Goal: Transaction & Acquisition: Purchase product/service

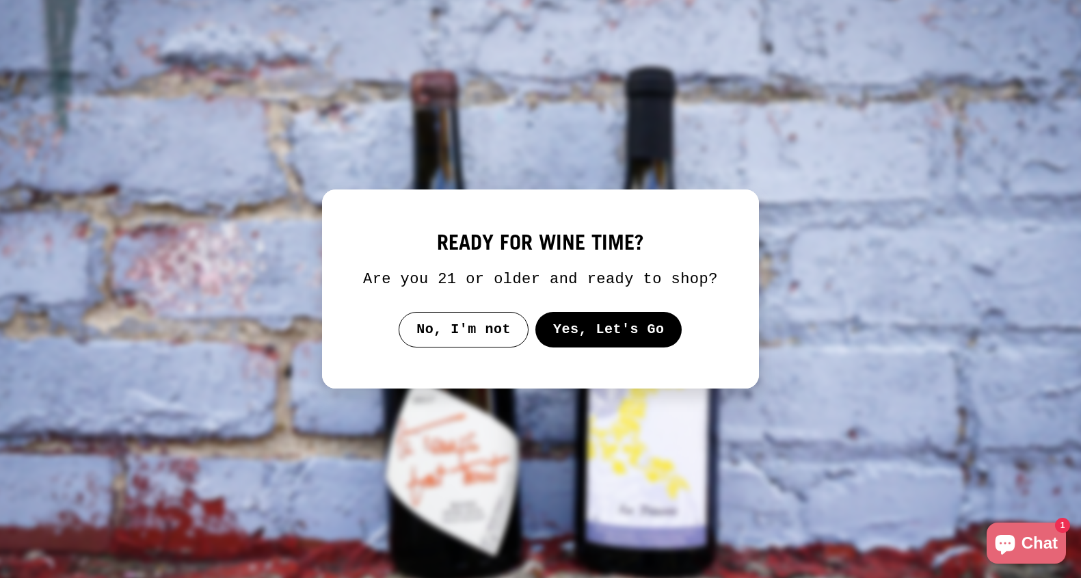
select select "**********"
click at [603, 347] on button "Yes, Let's Go" at bounding box center [608, 330] width 147 height 36
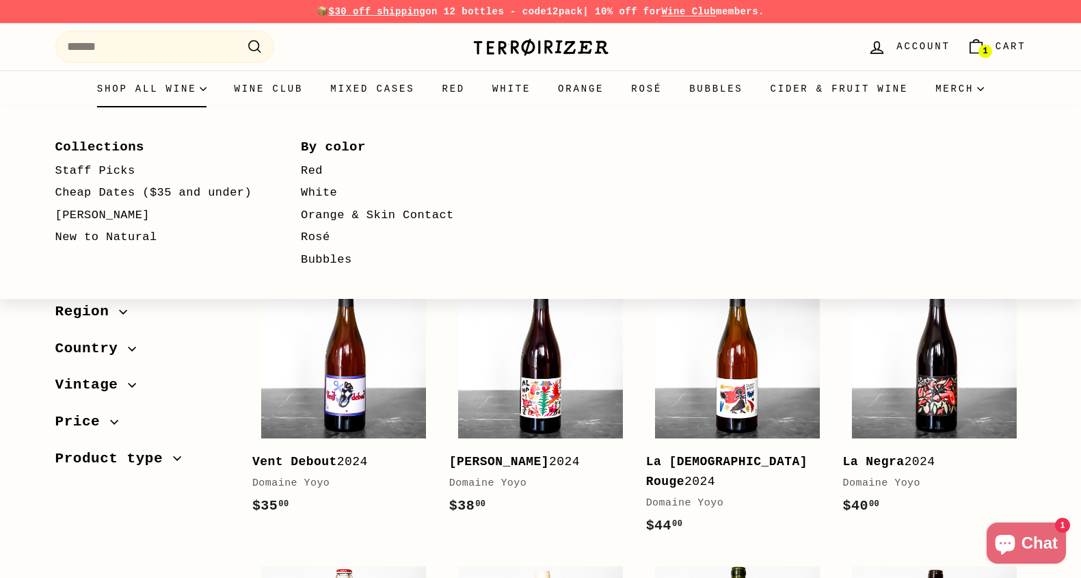
click at [149, 92] on summary "Shop all wine" at bounding box center [151, 88] width 137 height 37
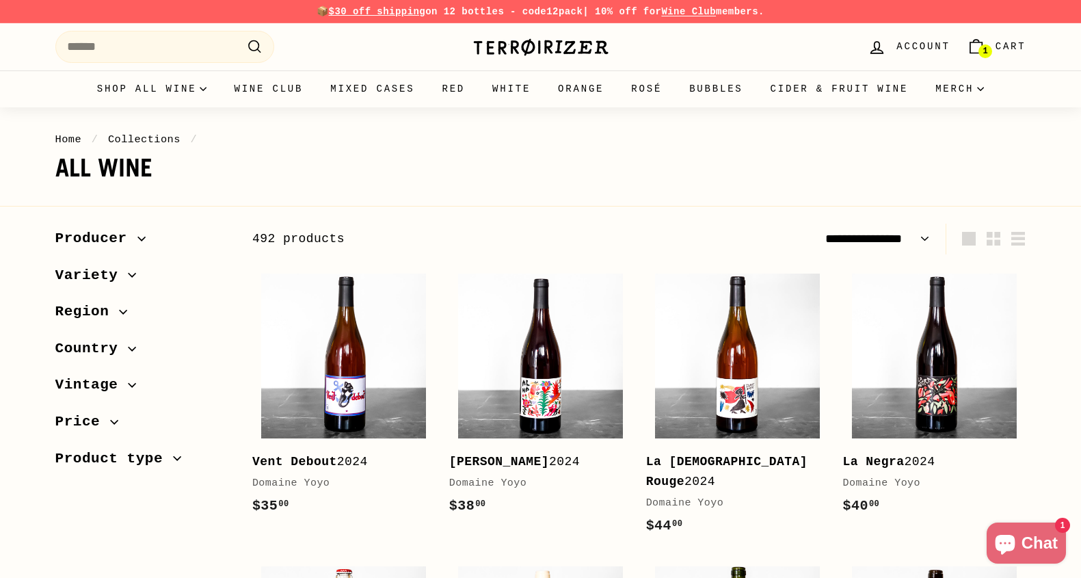
select select "**********"
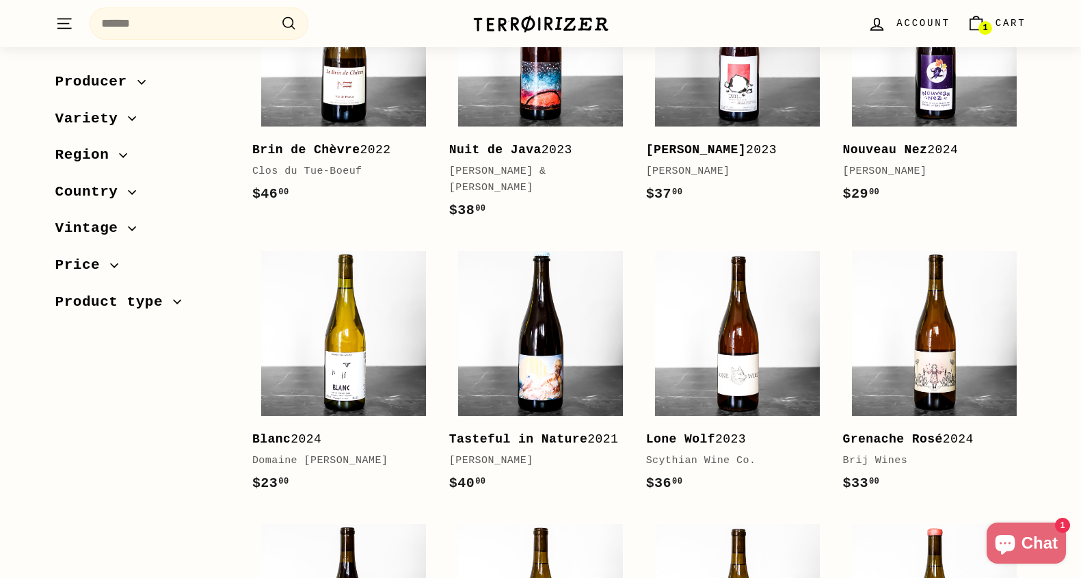
scroll to position [1462, 0]
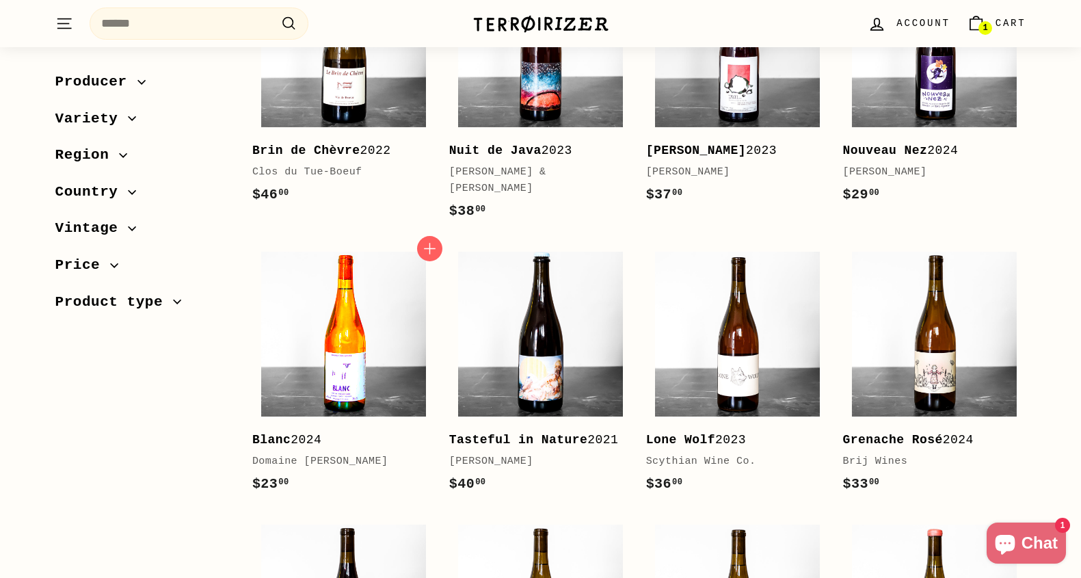
click at [357, 371] on img at bounding box center [343, 334] width 165 height 165
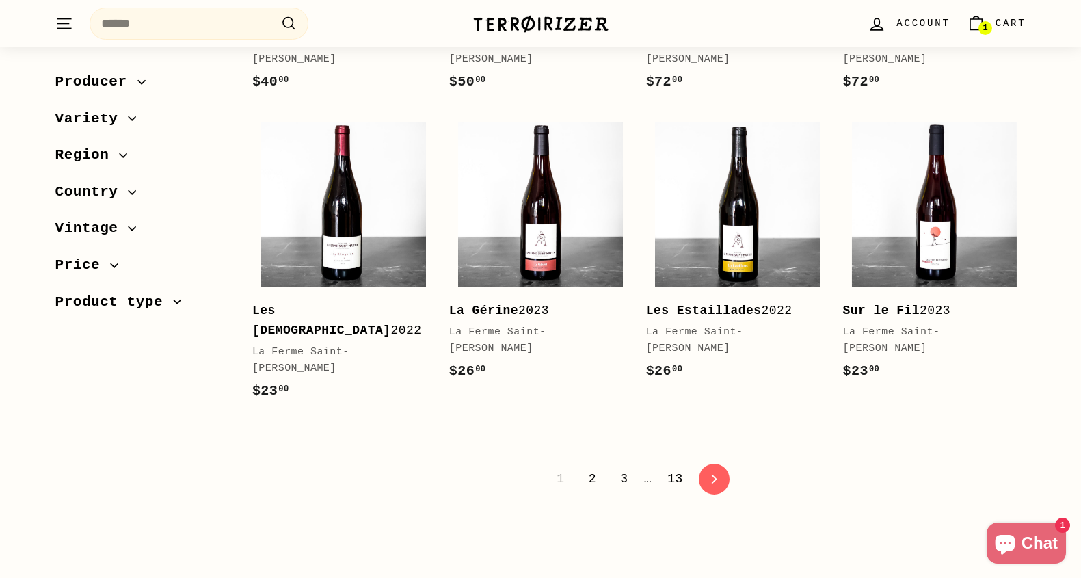
scroll to position [2741, 0]
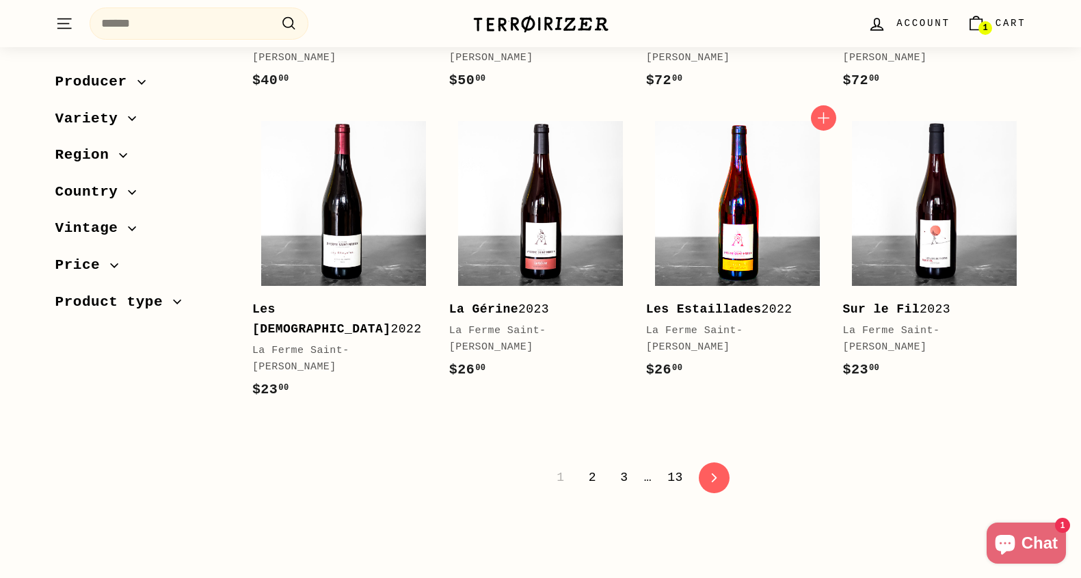
click at [710, 217] on img at bounding box center [737, 203] width 165 height 165
click at [719, 461] on link "icon-chevron Next" at bounding box center [714, 478] width 34 height 34
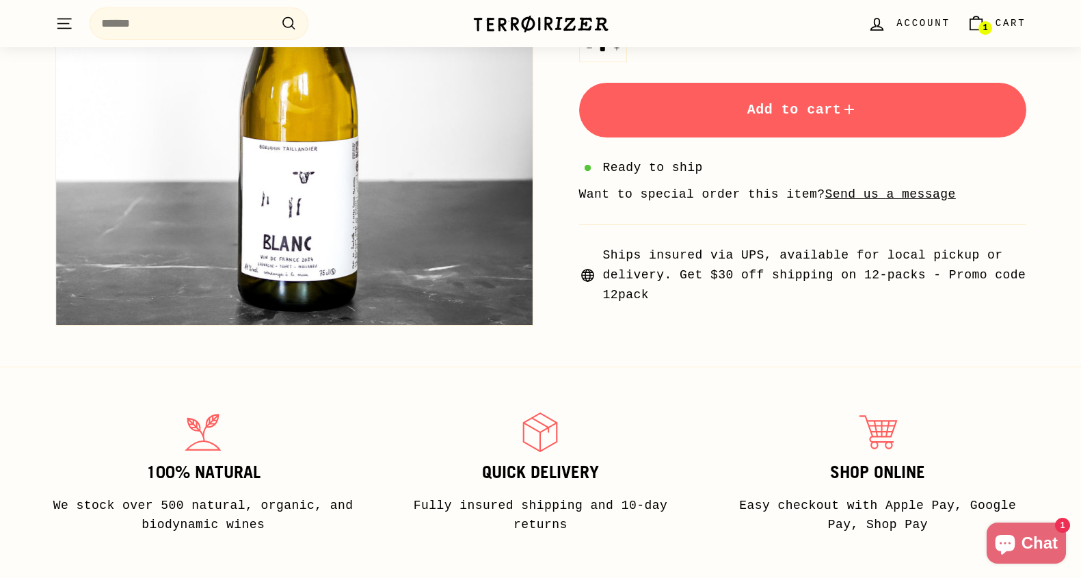
scroll to position [83, 0]
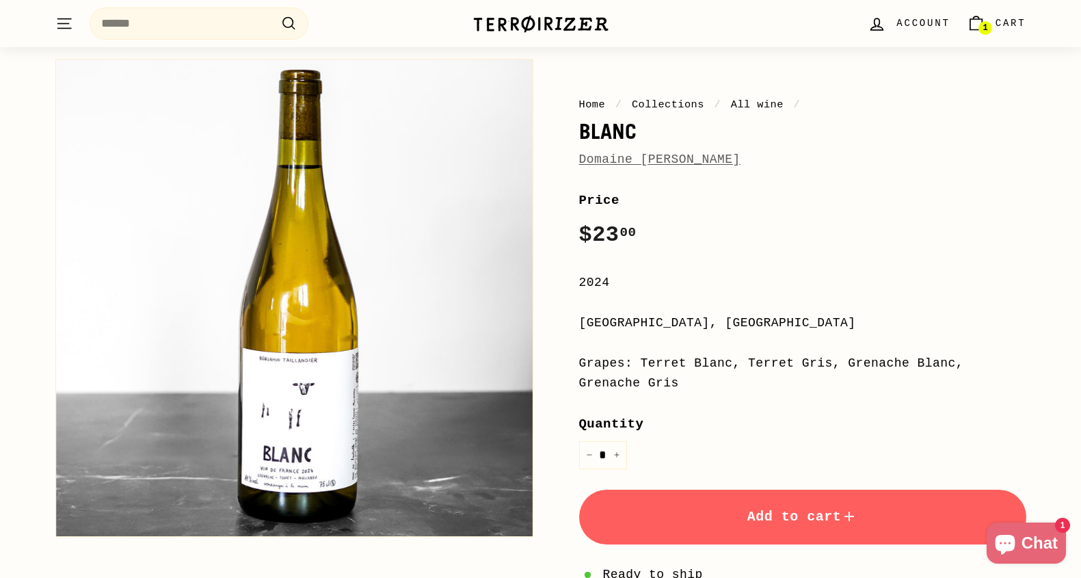
click at [734, 526] on button "Add to cart" at bounding box center [802, 517] width 447 height 55
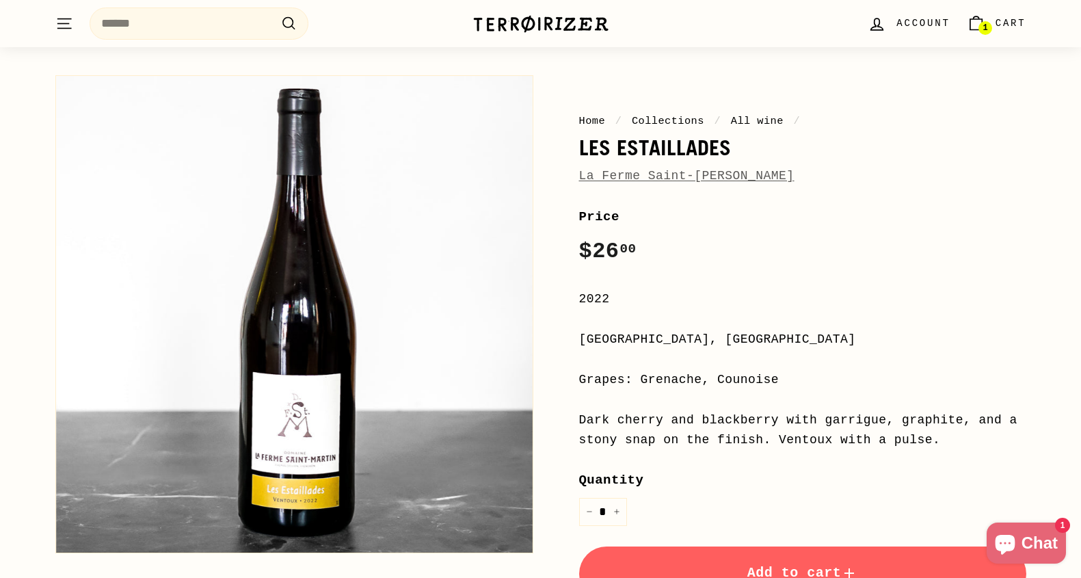
scroll to position [67, 0]
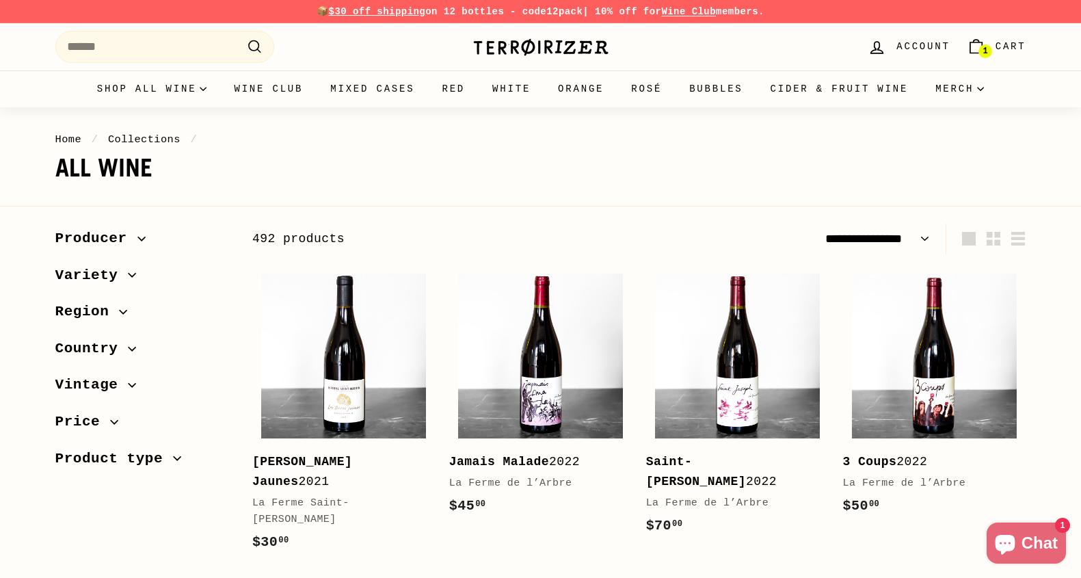
select select "**********"
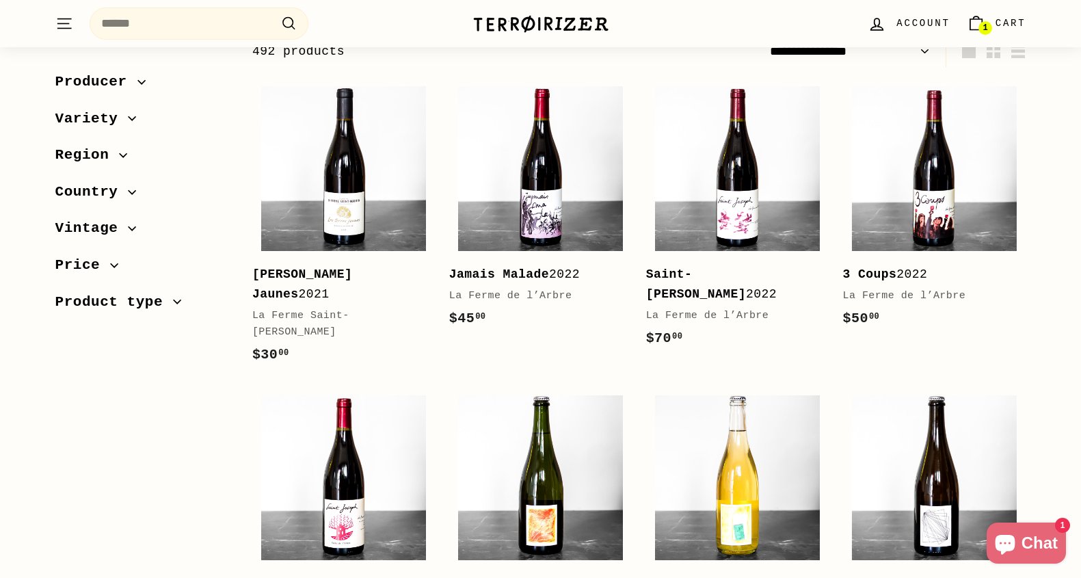
scroll to position [189, 0]
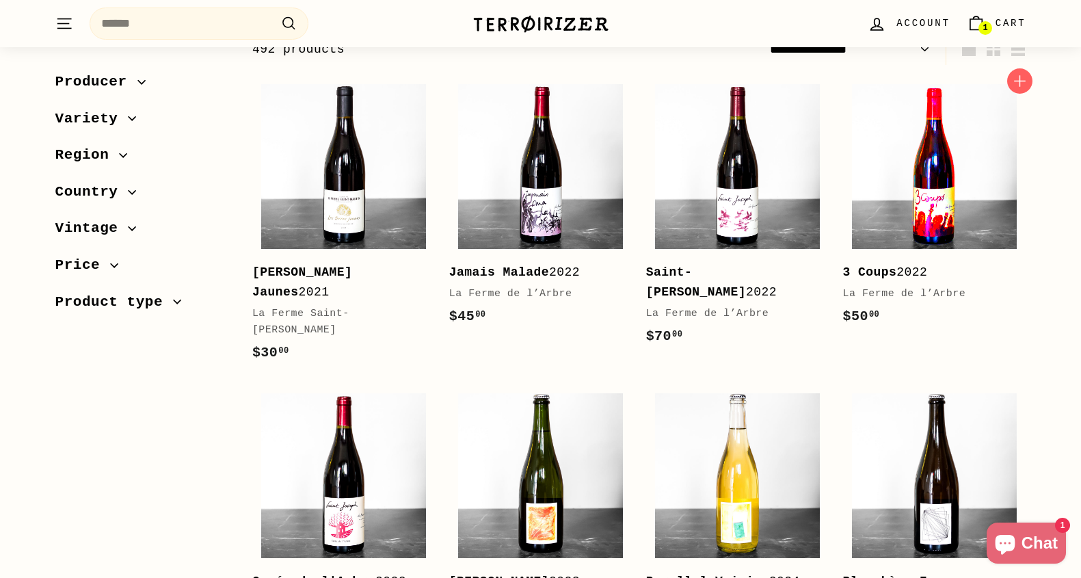
click at [928, 187] on img at bounding box center [934, 166] width 165 height 165
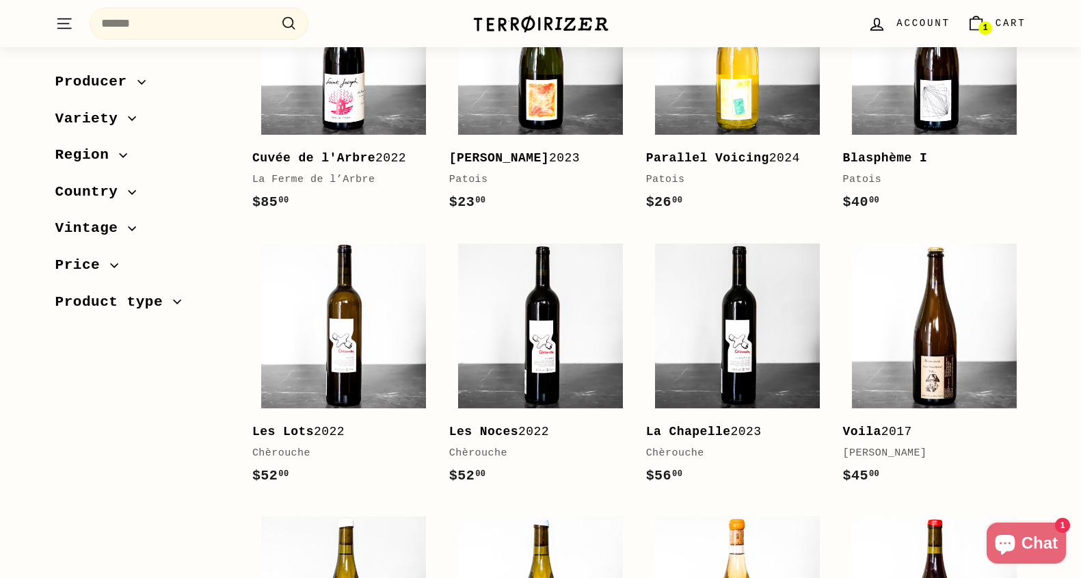
scroll to position [694, 0]
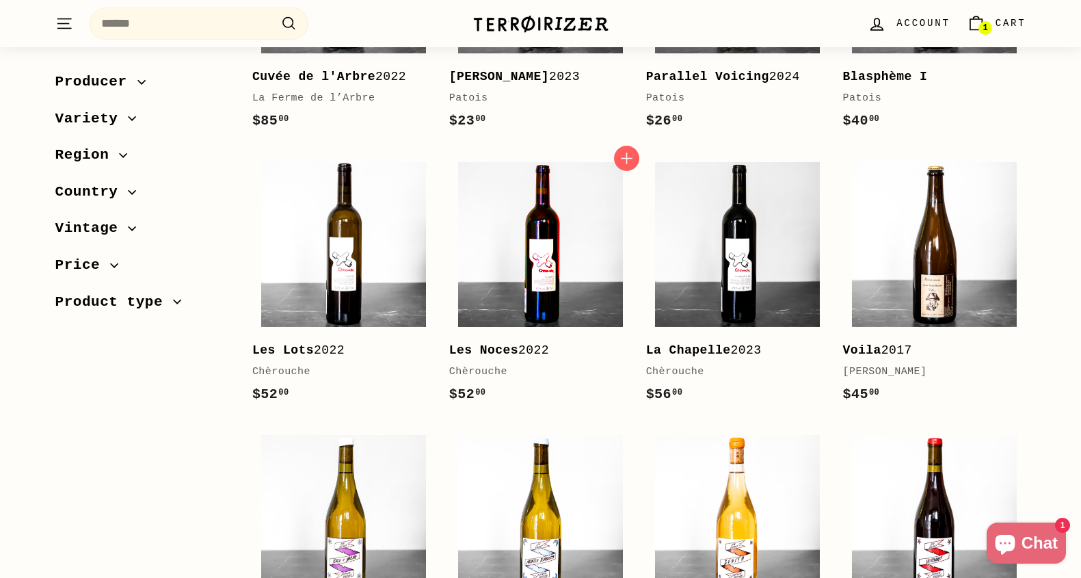
click at [487, 237] on img at bounding box center [540, 244] width 165 height 165
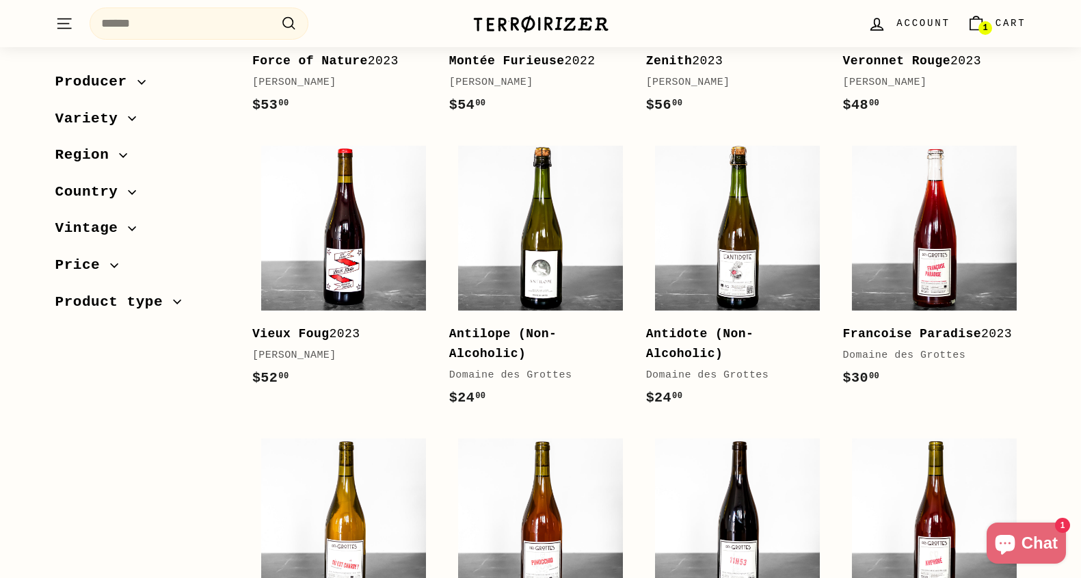
scroll to position [1255, 0]
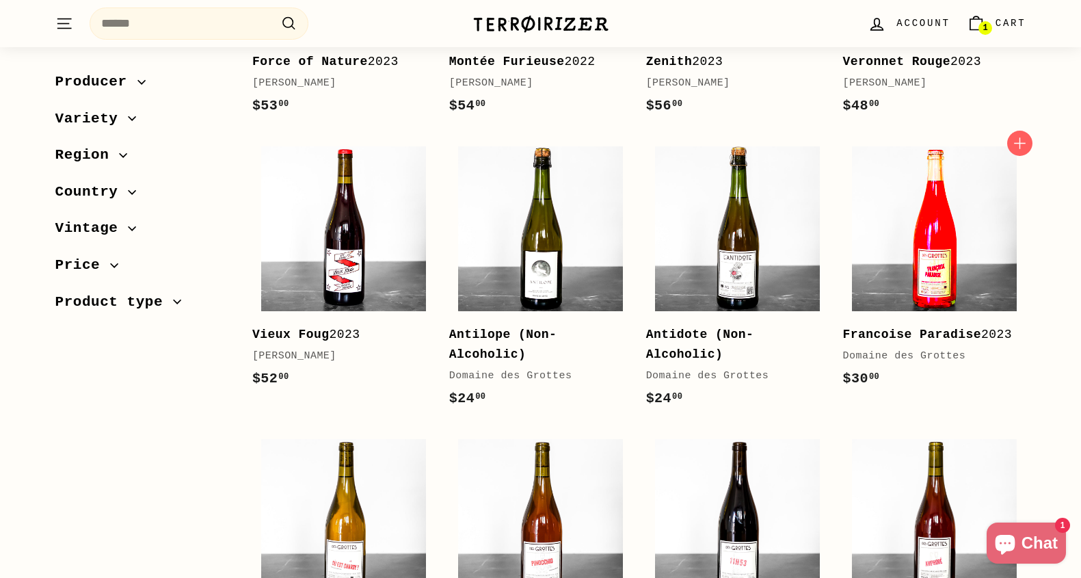
click at [926, 248] on img at bounding box center [934, 228] width 165 height 165
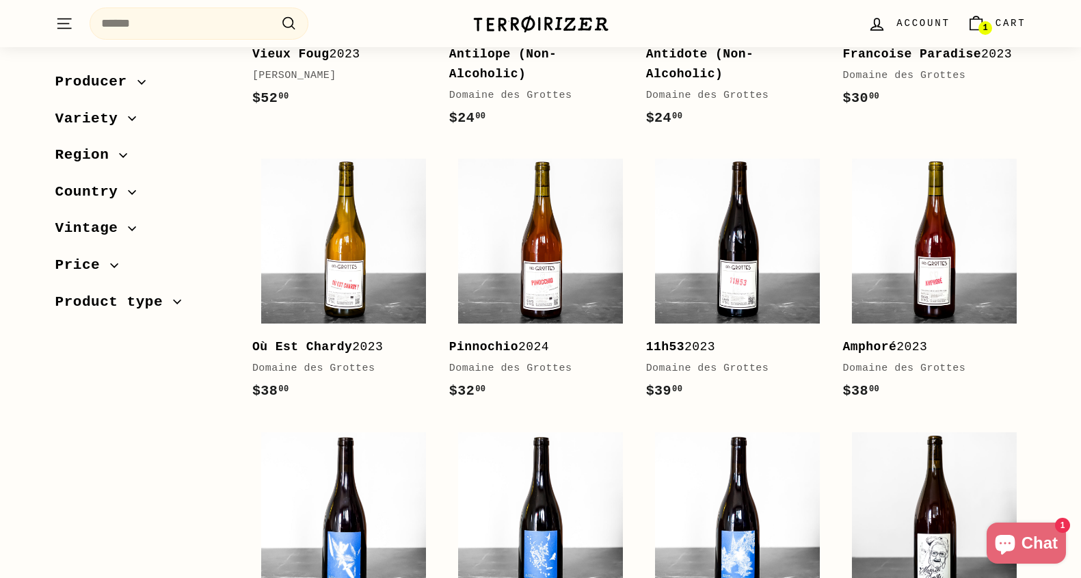
scroll to position [1538, 0]
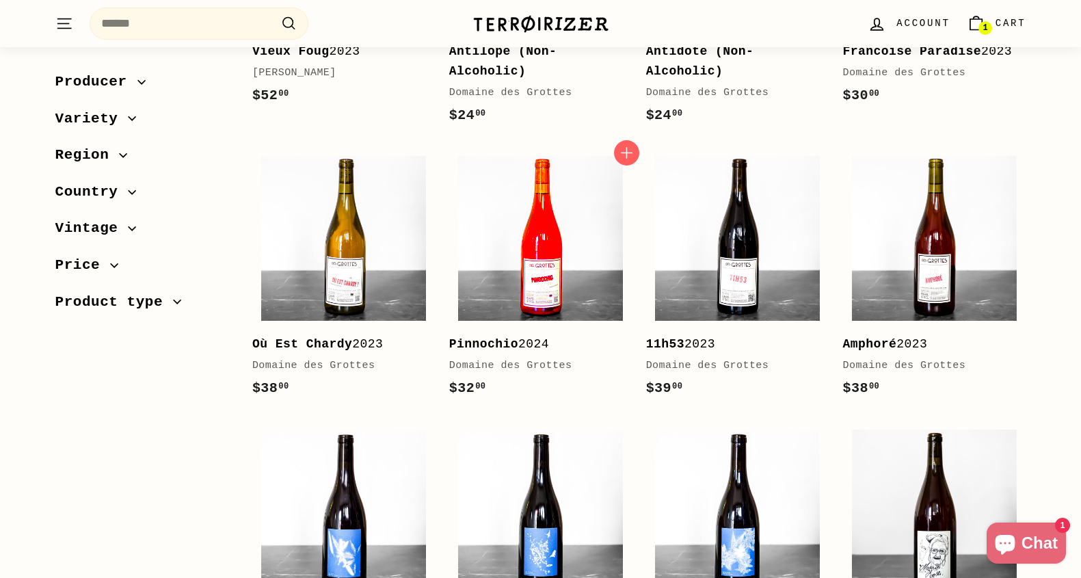
click at [507, 281] on img at bounding box center [540, 238] width 165 height 165
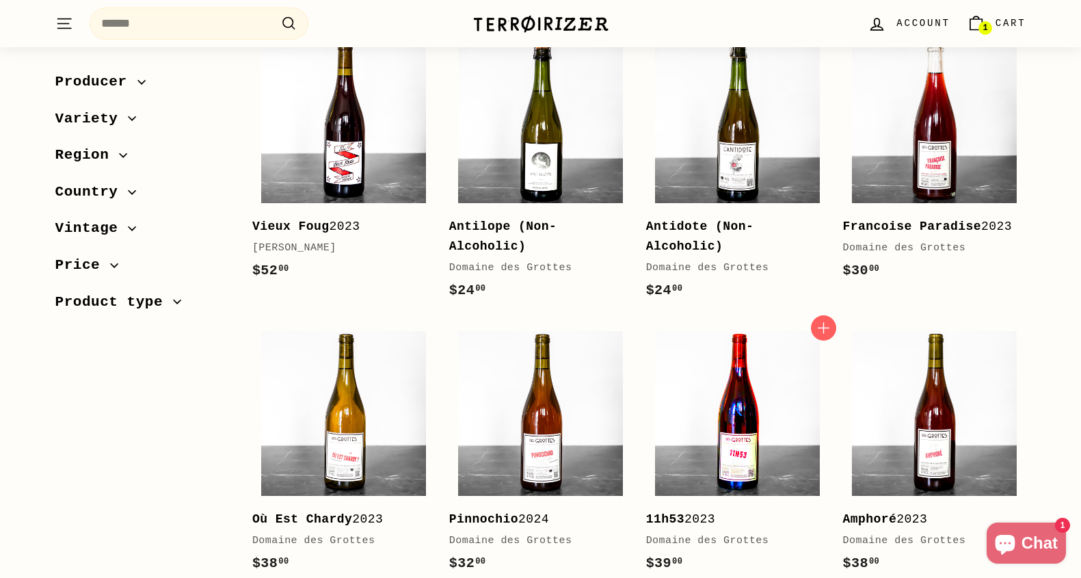
scroll to position [1363, 0]
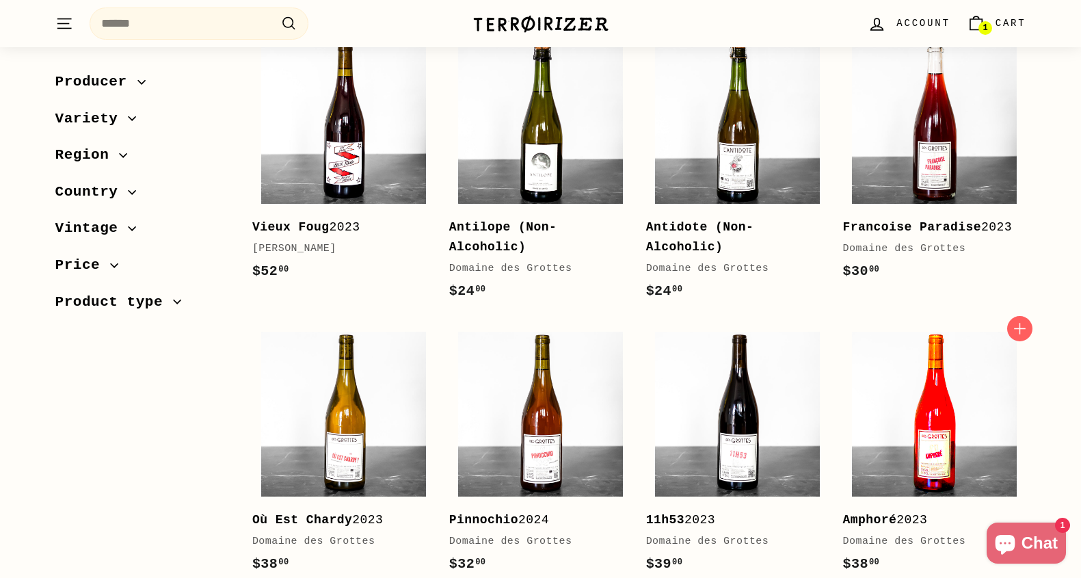
click at [936, 389] on img at bounding box center [934, 414] width 165 height 165
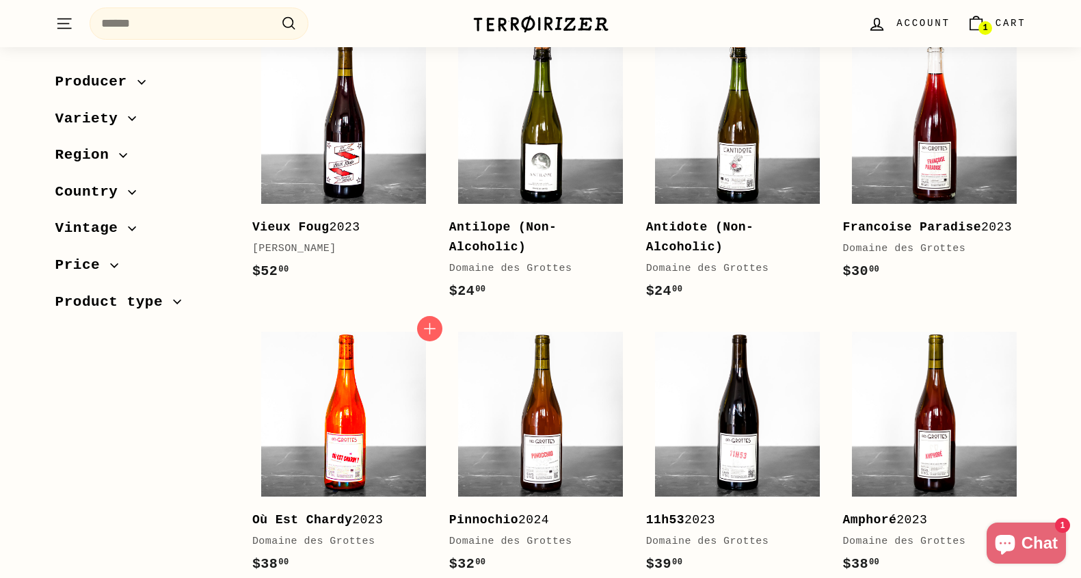
click at [373, 407] on img at bounding box center [343, 414] width 165 height 165
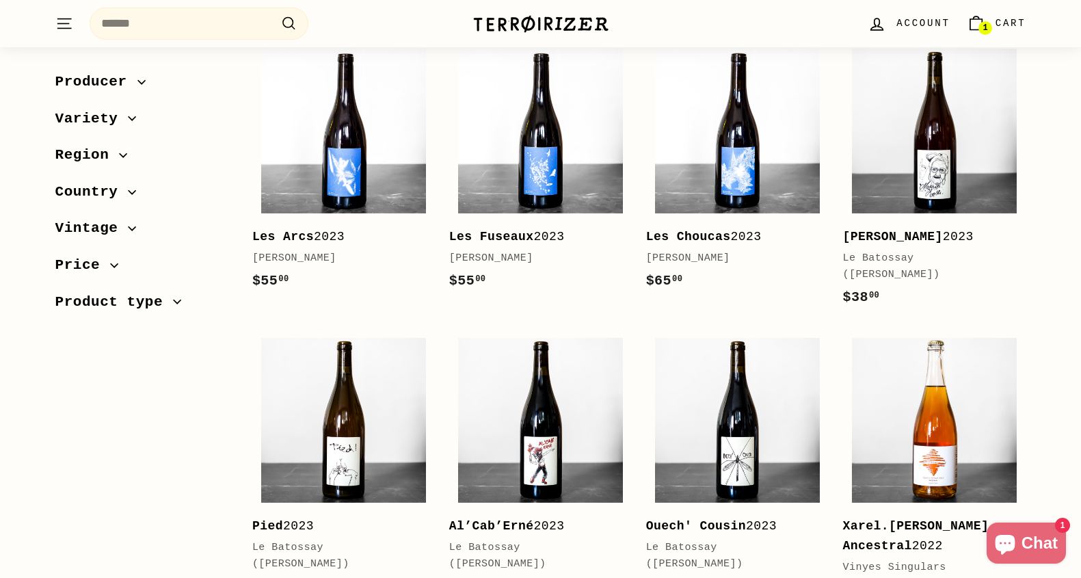
scroll to position [1866, 0]
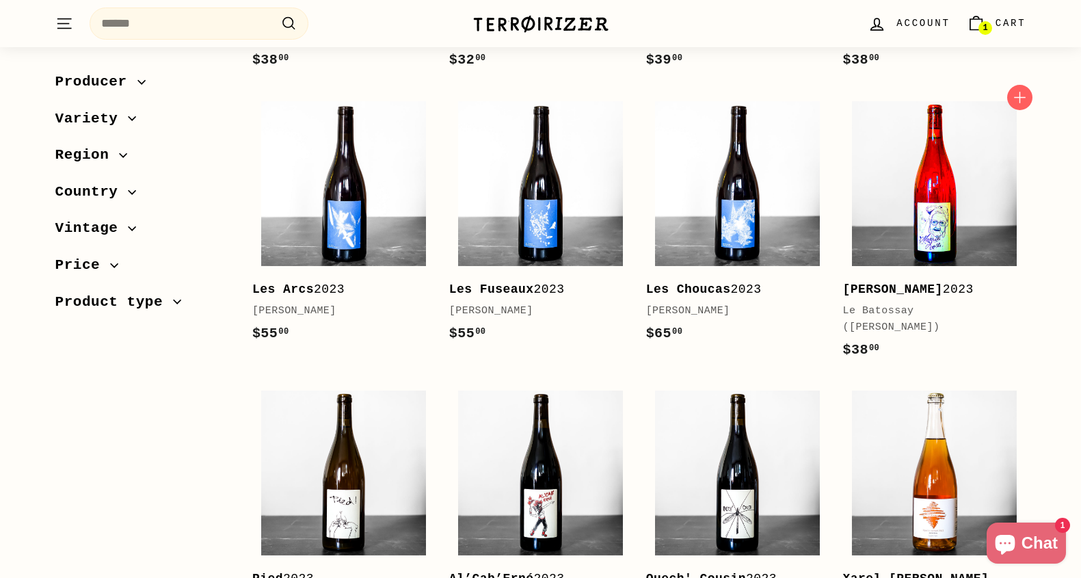
click at [886, 237] on img at bounding box center [934, 183] width 165 height 165
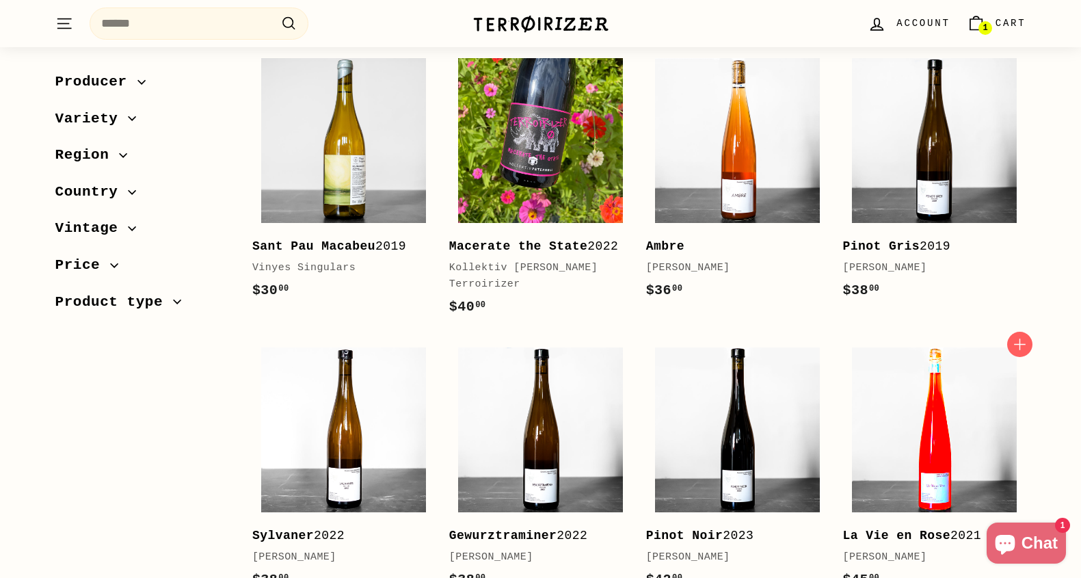
scroll to position [2463, 0]
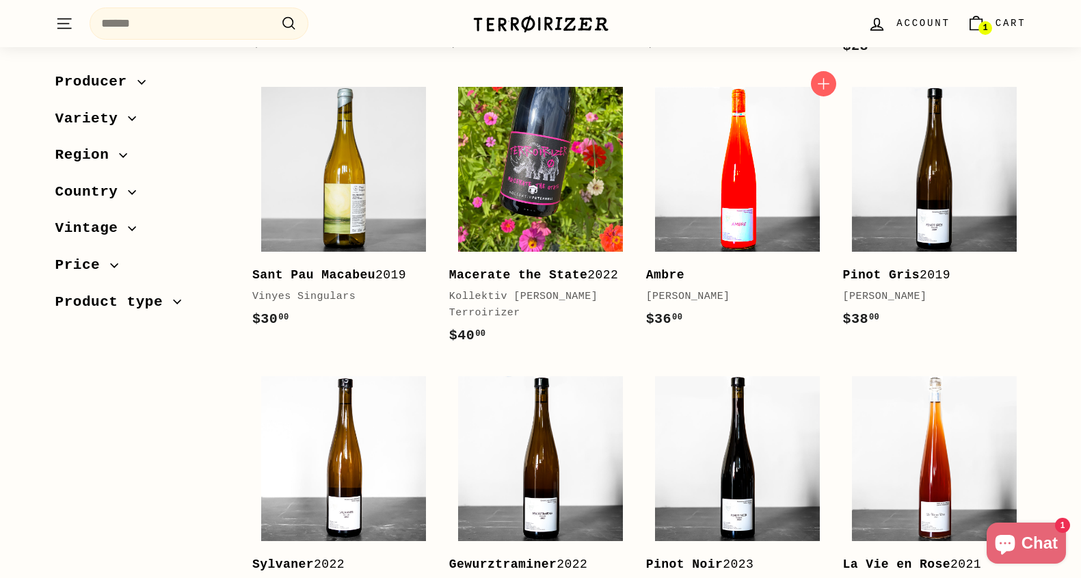
click at [756, 214] on img at bounding box center [737, 169] width 165 height 165
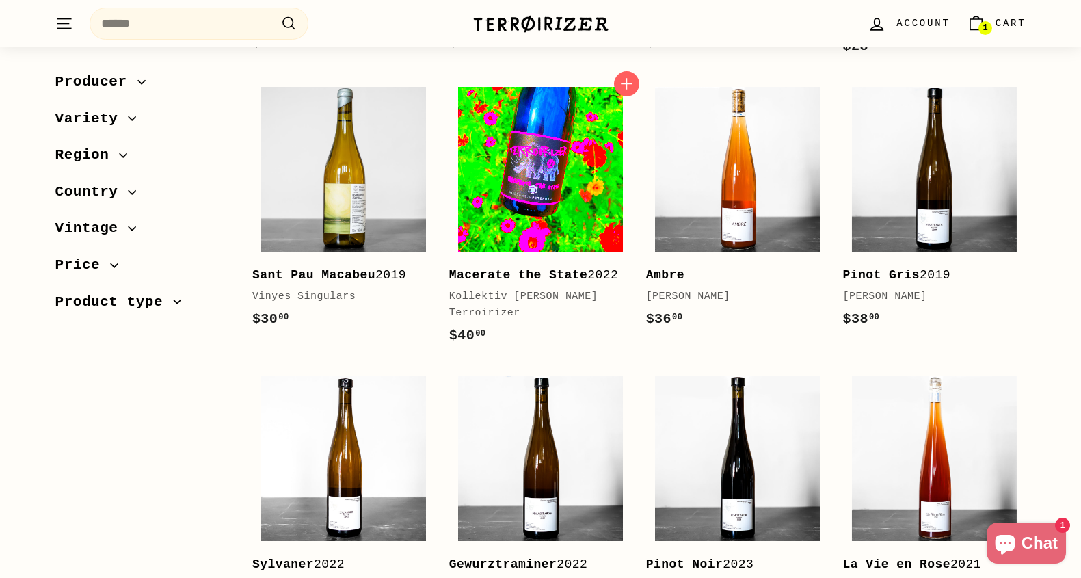
click at [548, 193] on img at bounding box center [540, 169] width 165 height 165
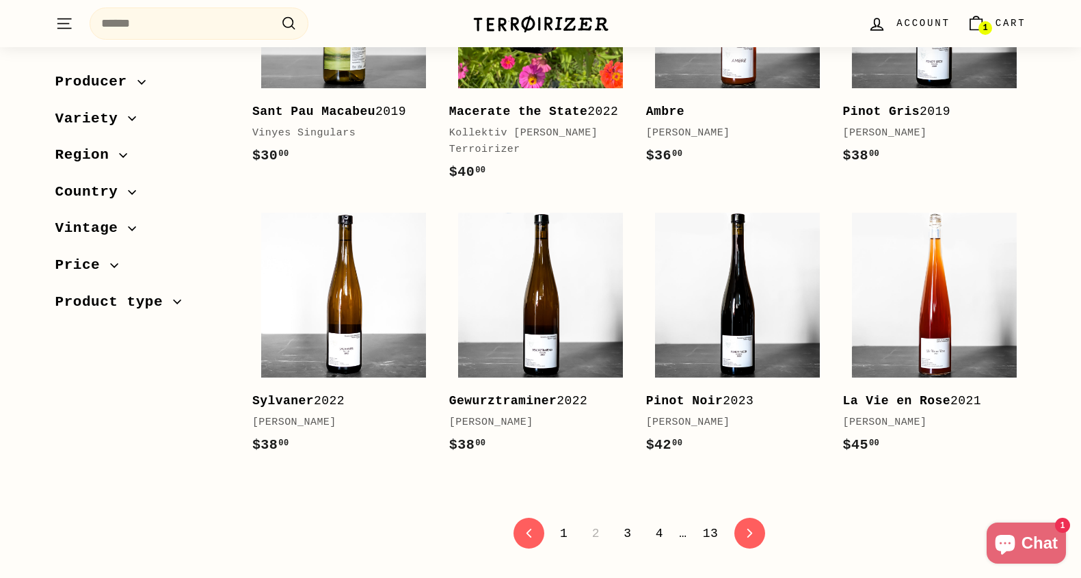
scroll to position [2624, 0]
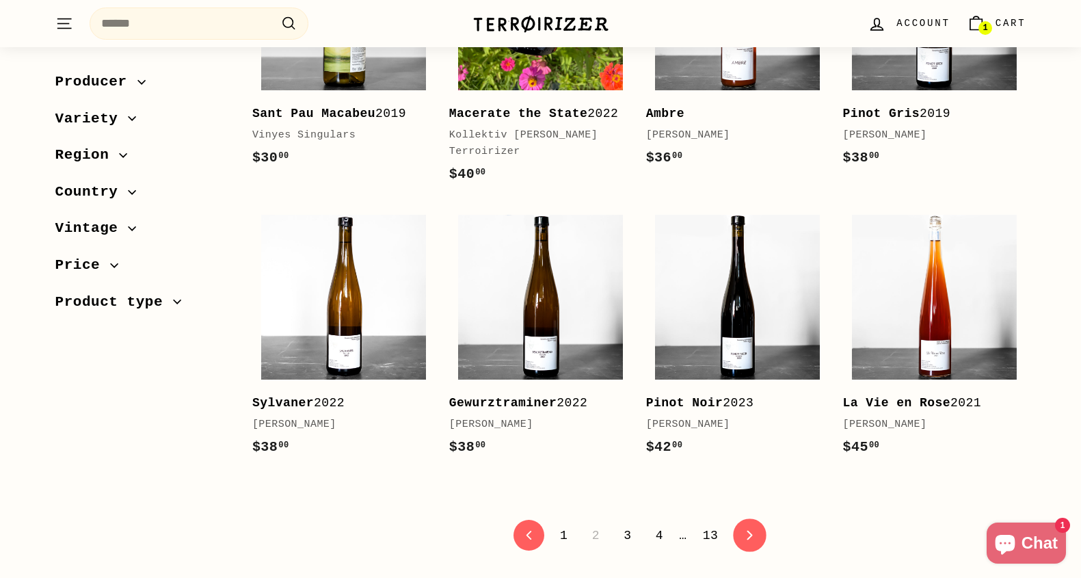
click at [748, 534] on icon "icon-chevron" at bounding box center [750, 536] width 10 height 10
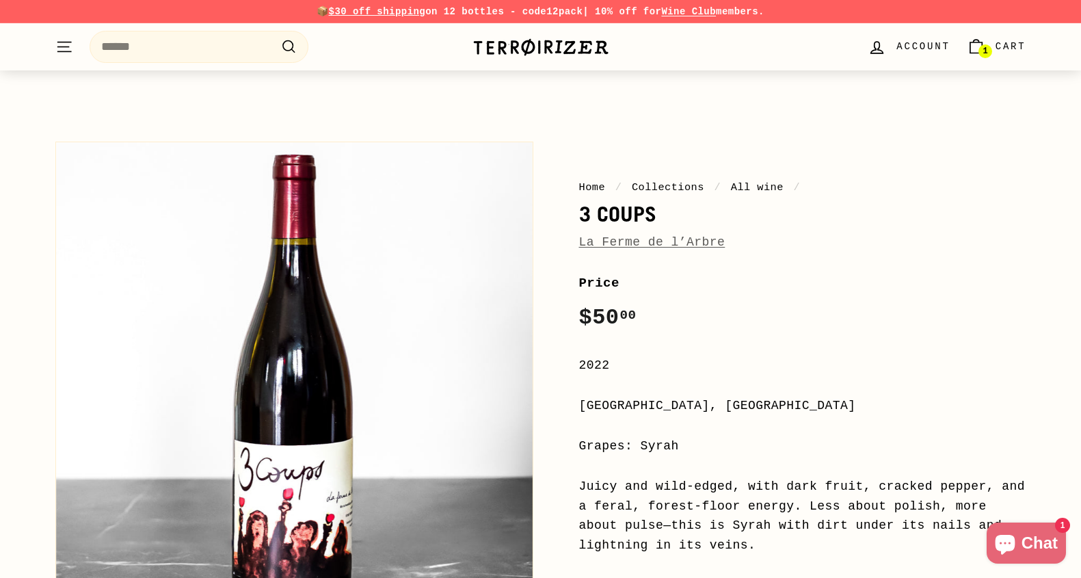
scroll to position [106, 0]
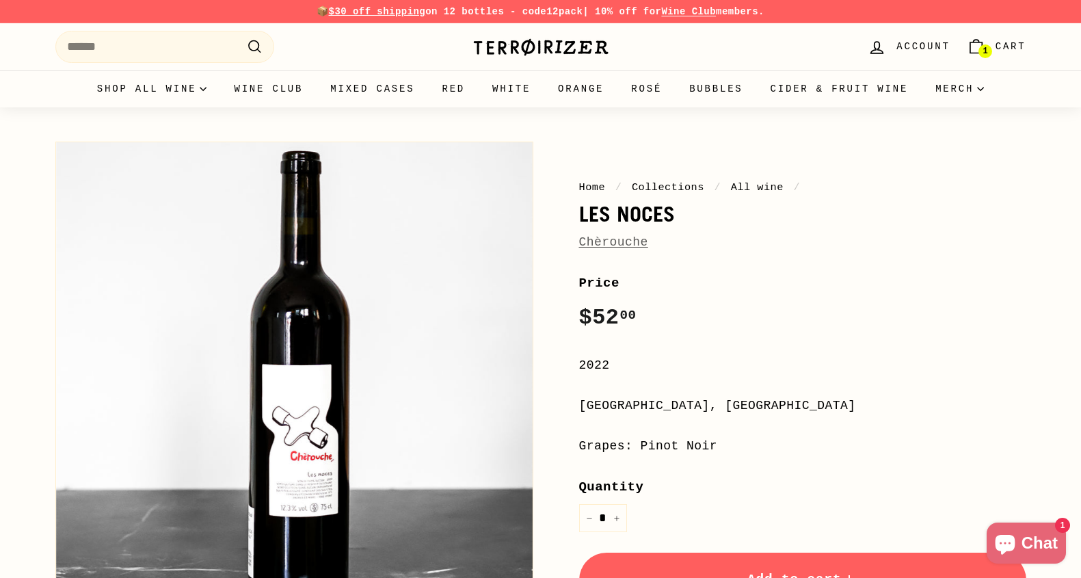
click at [520, 369] on button "Zoom" at bounding box center [294, 380] width 477 height 477
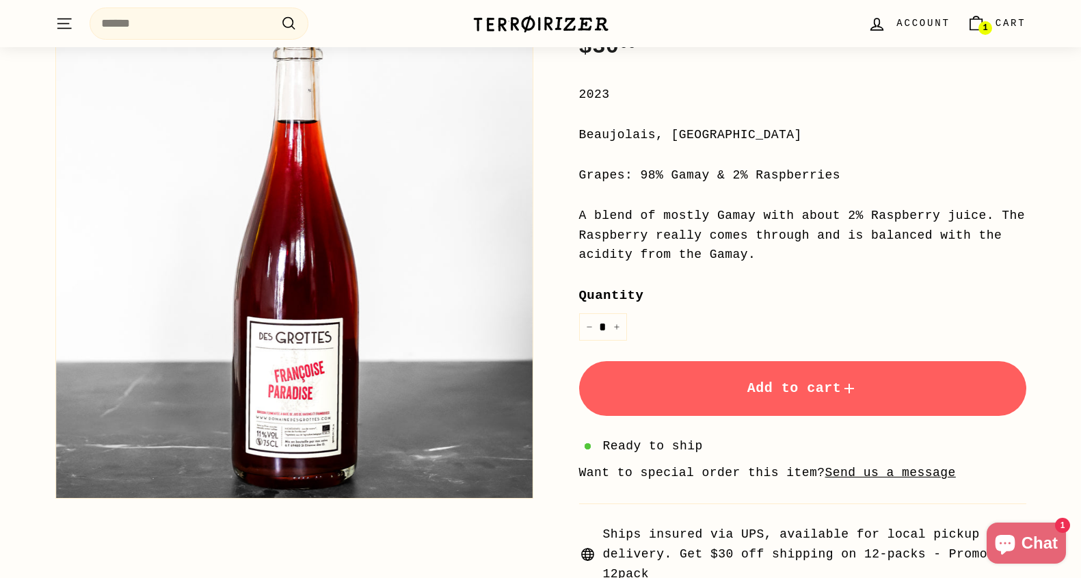
scroll to position [268, 0]
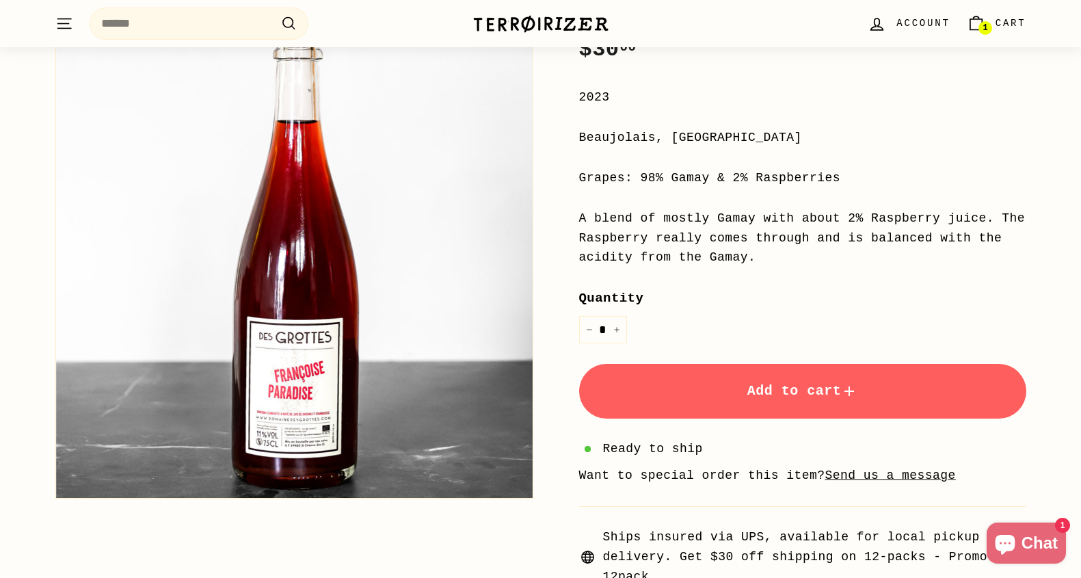
click at [696, 406] on button "Add to cart" at bounding box center [802, 391] width 447 height 55
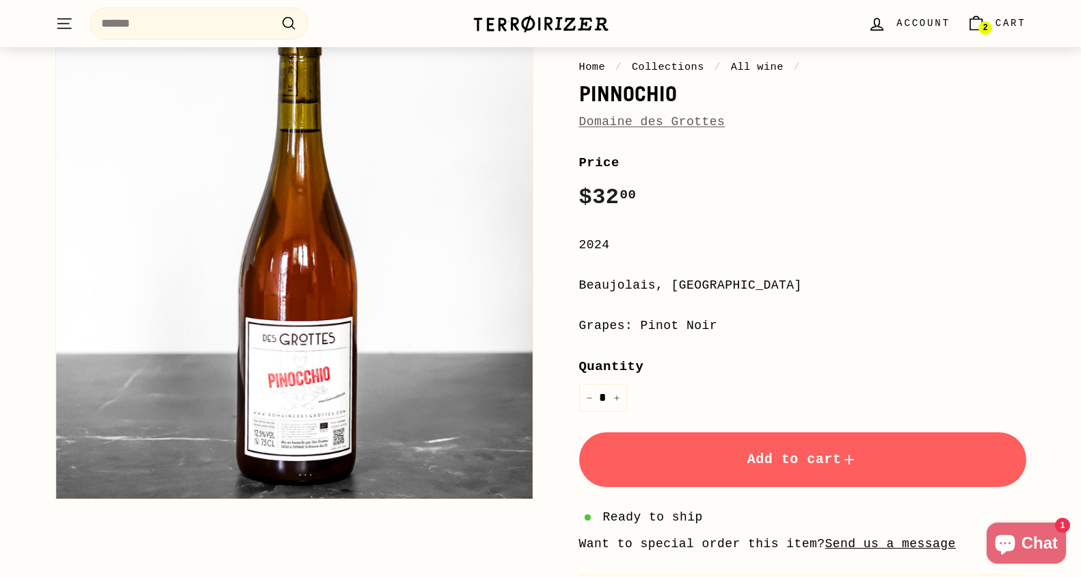
scroll to position [121, 0]
click at [716, 452] on button "Add to cart" at bounding box center [802, 458] width 447 height 55
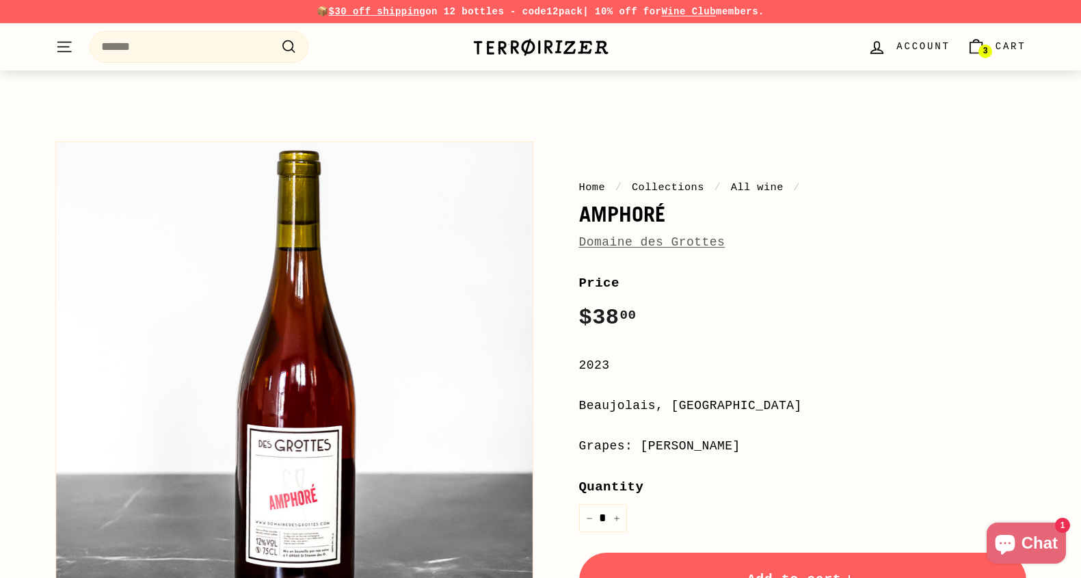
scroll to position [147, 0]
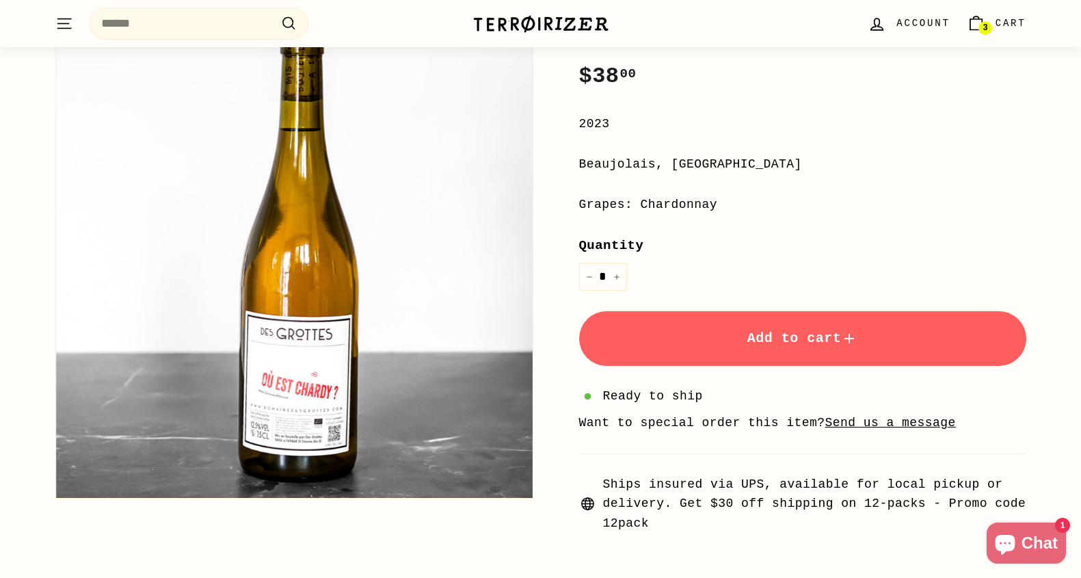
scroll to position [180, 0]
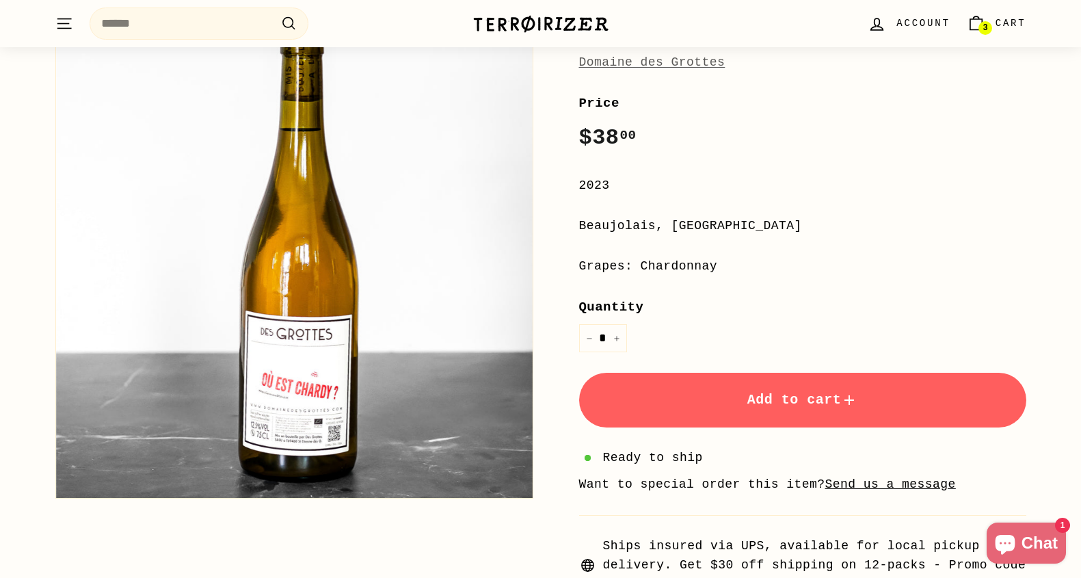
click at [739, 386] on button "Add to cart" at bounding box center [802, 400] width 447 height 55
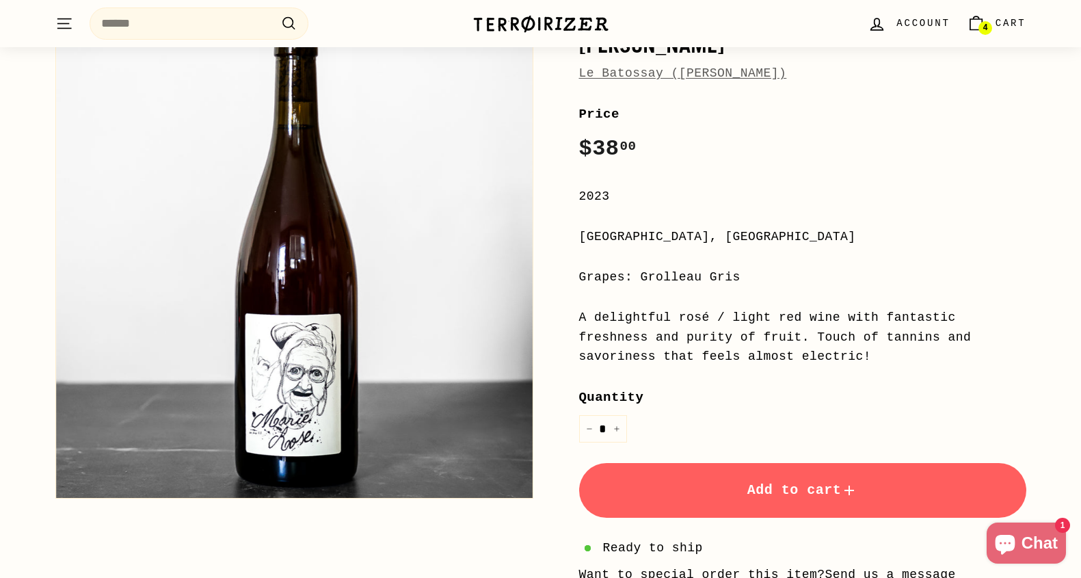
scroll to position [170, 0]
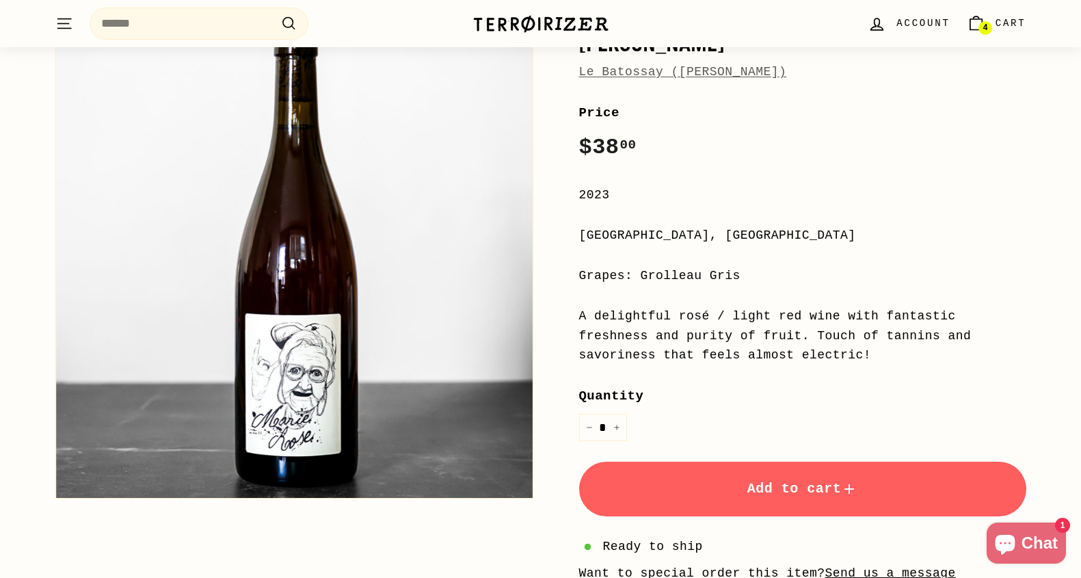
click at [690, 490] on button "Add to cart" at bounding box center [802, 488] width 447 height 55
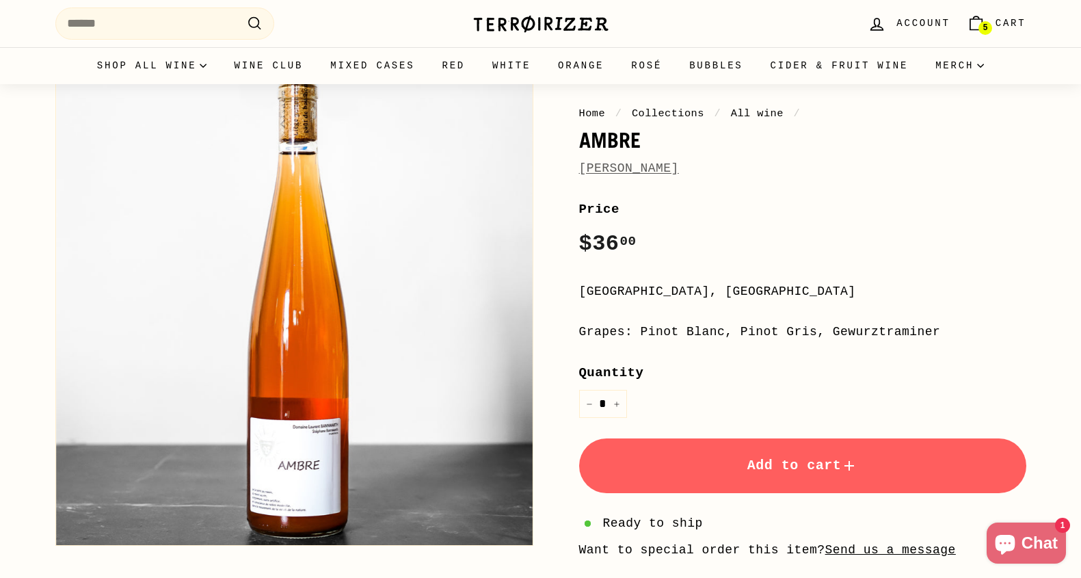
scroll to position [92, 0]
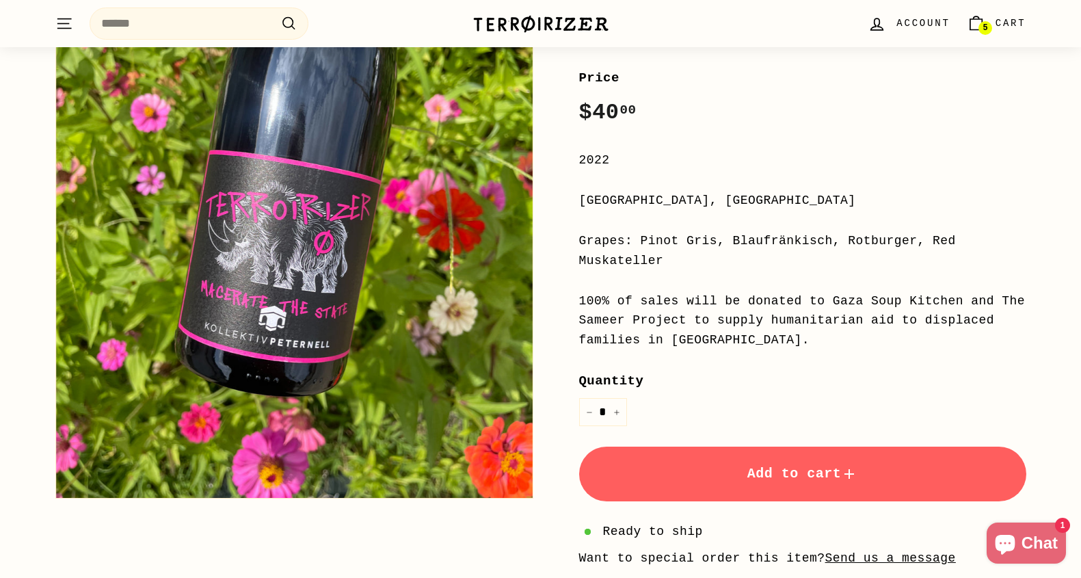
scroll to position [209, 0]
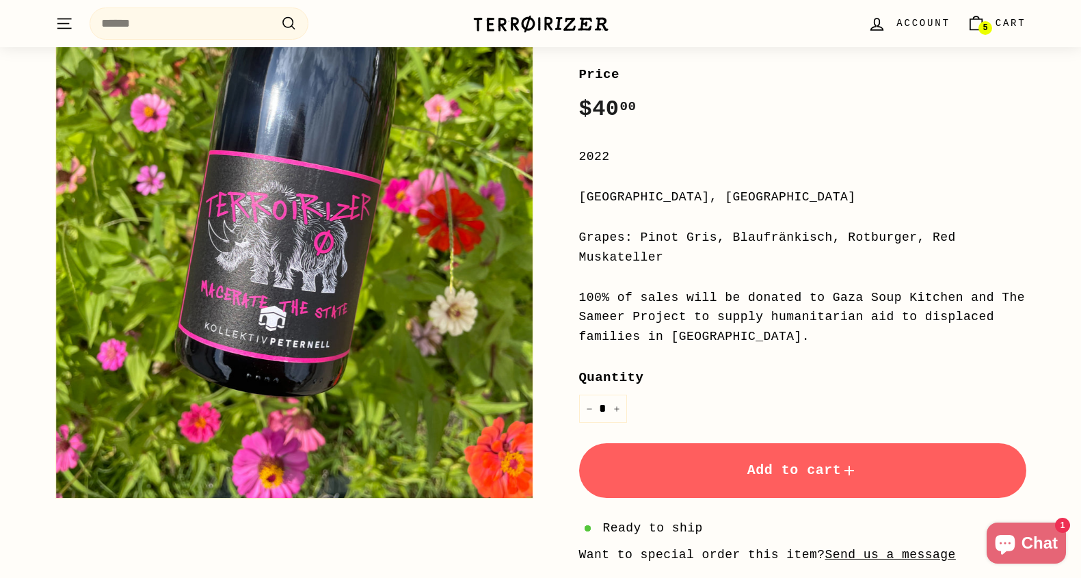
click at [765, 489] on button "Add to cart" at bounding box center [802, 470] width 447 height 55
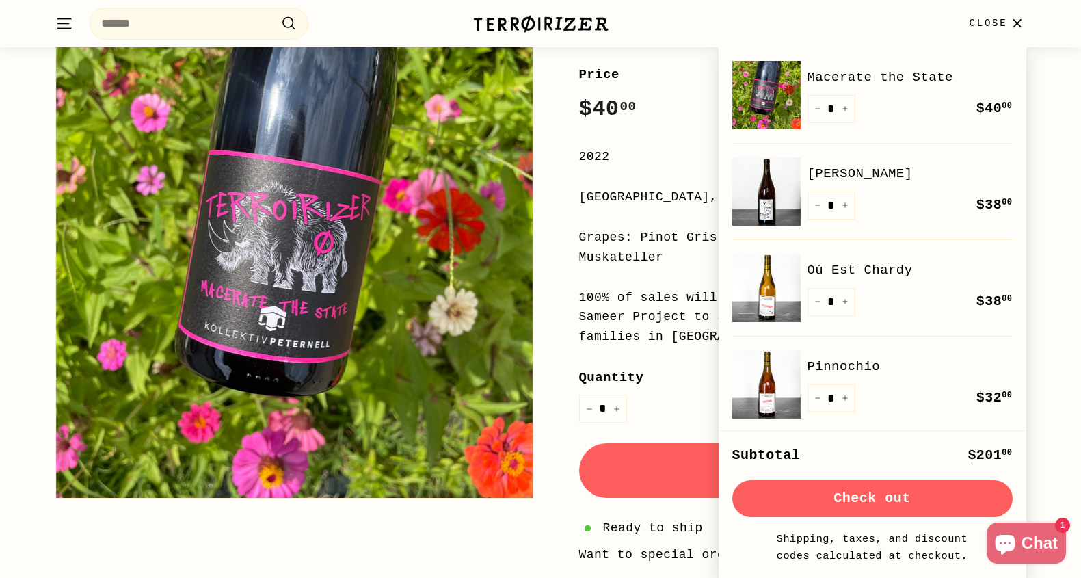
click at [1050, 142] on div "Home / Collections / All wine / Macerate the State Kollektiv Peternell X Terroi…" at bounding box center [541, 306] width 1026 height 760
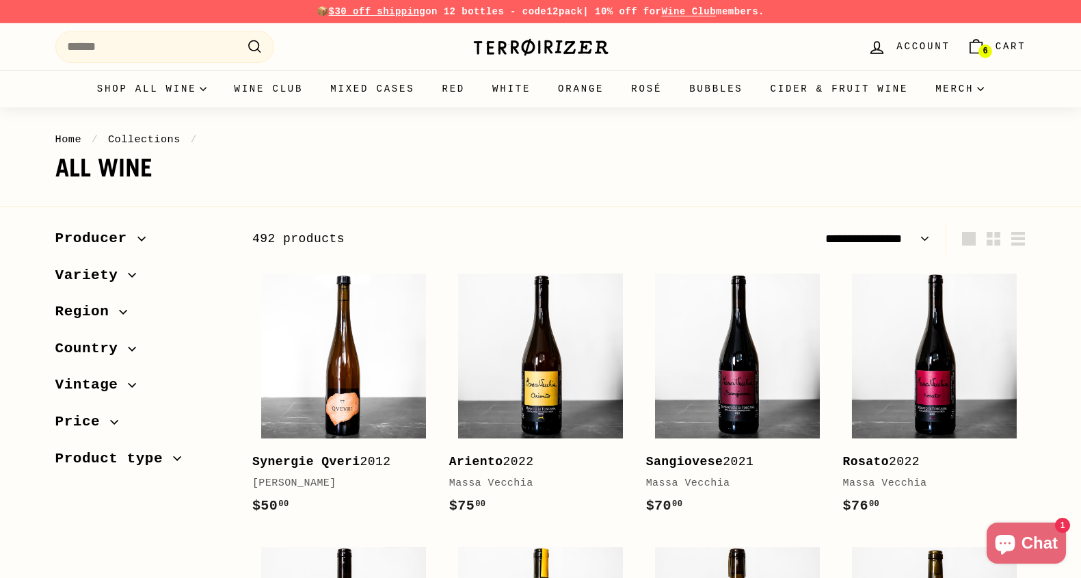
select select "**********"
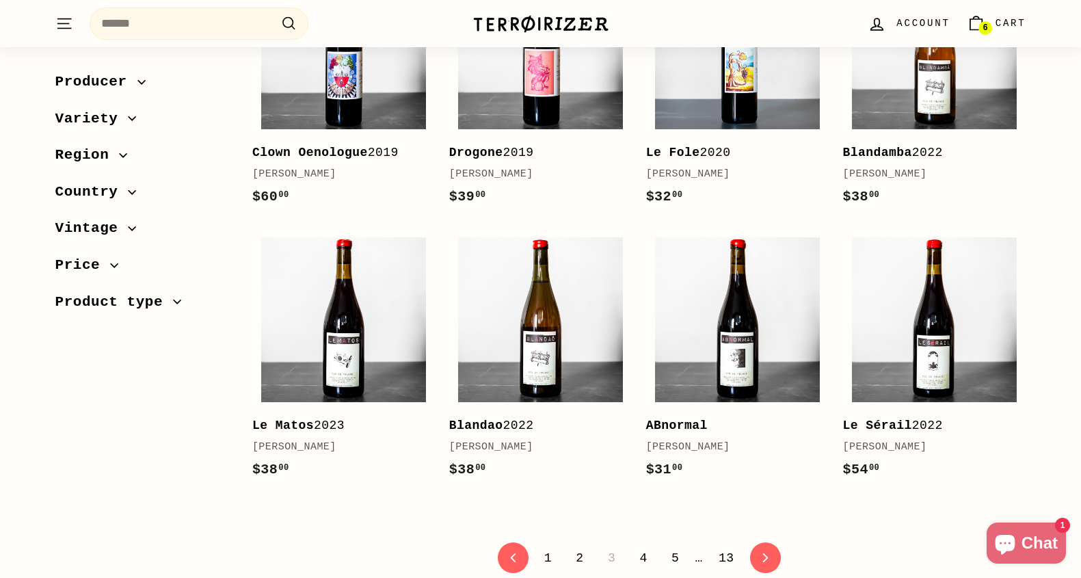
scroll to position [2579, 0]
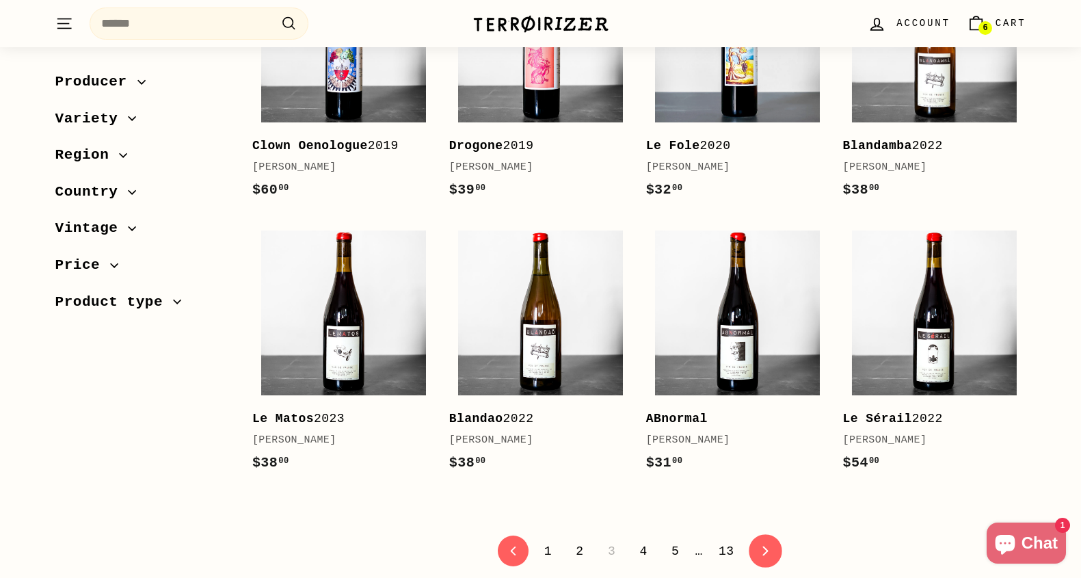
click at [768, 540] on link "icon-chevron Next" at bounding box center [766, 551] width 34 height 34
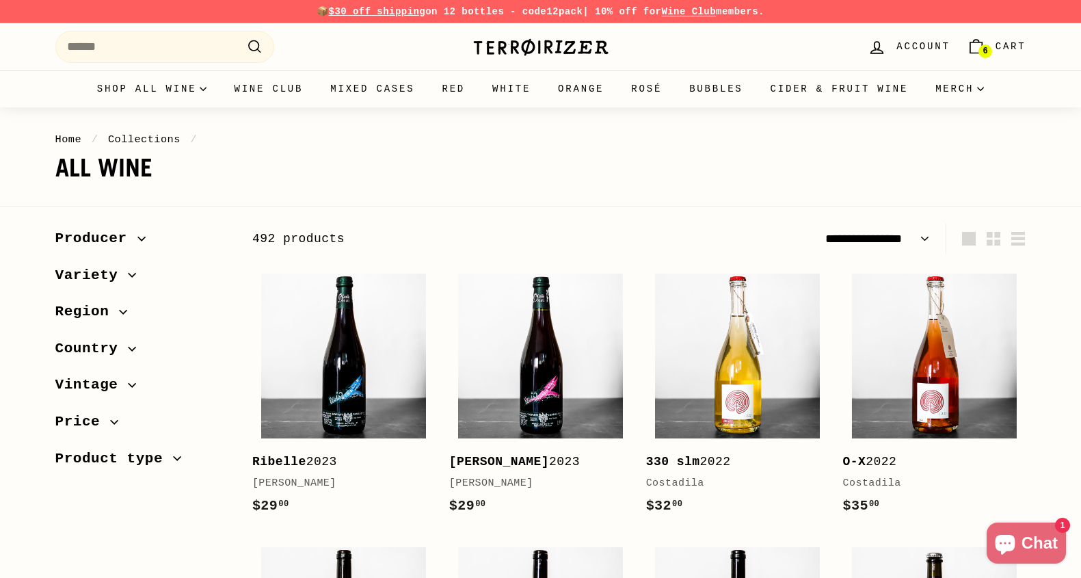
select select "**********"
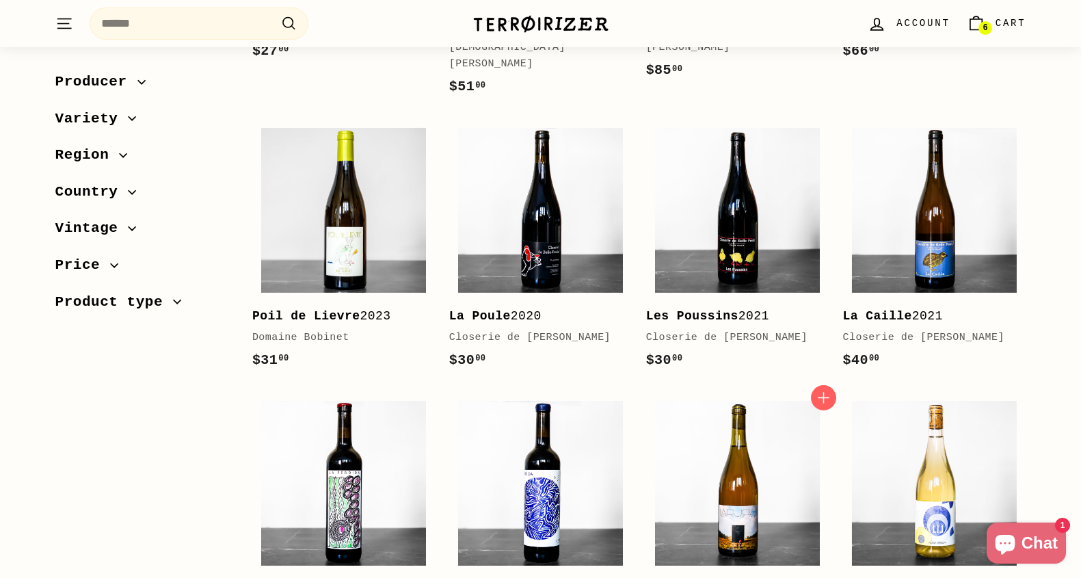
scroll to position [2489, 0]
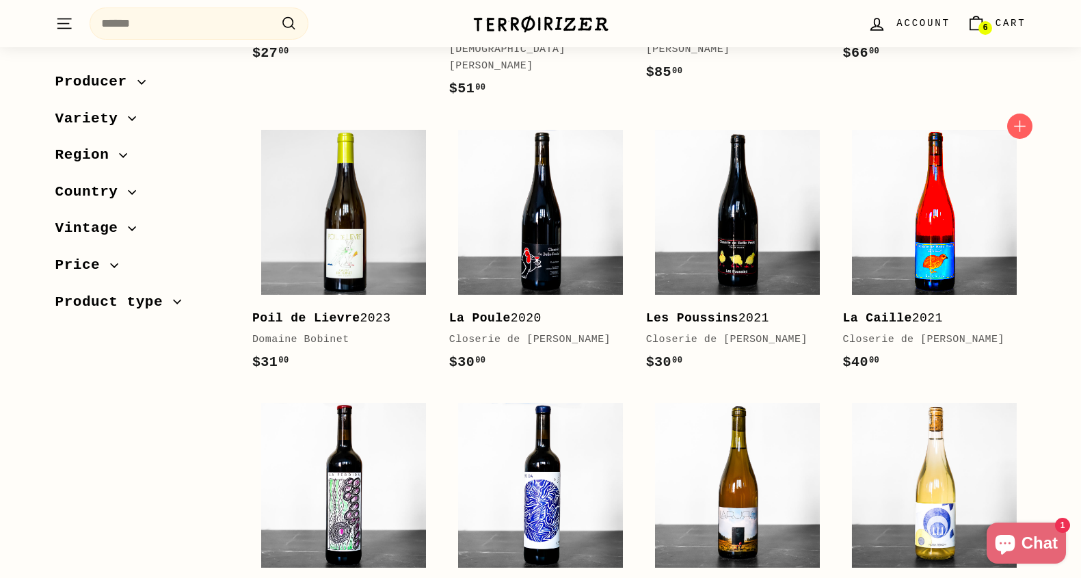
click at [932, 212] on img at bounding box center [934, 212] width 165 height 165
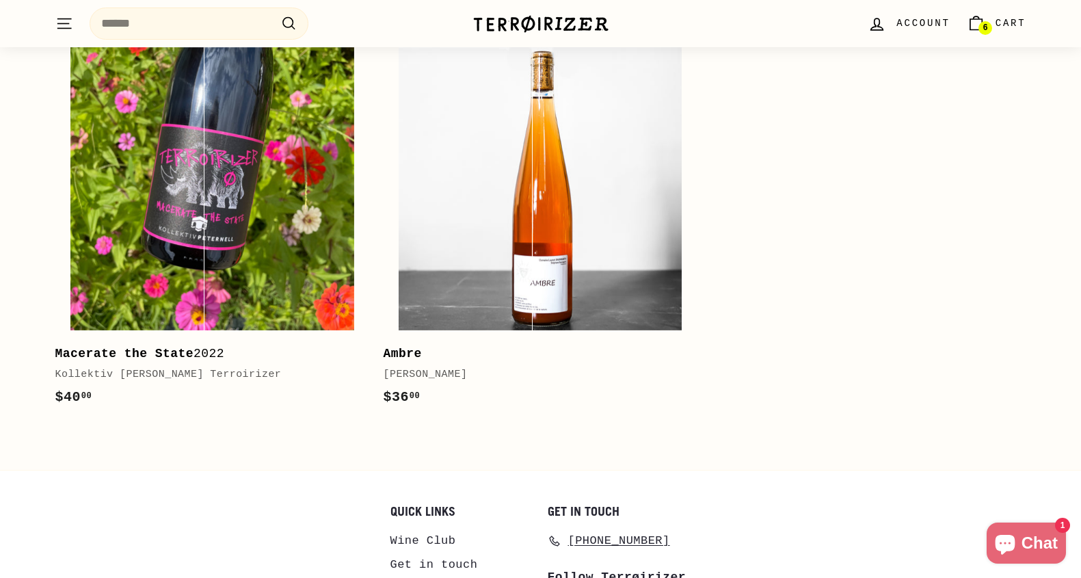
scroll to position [3830, 0]
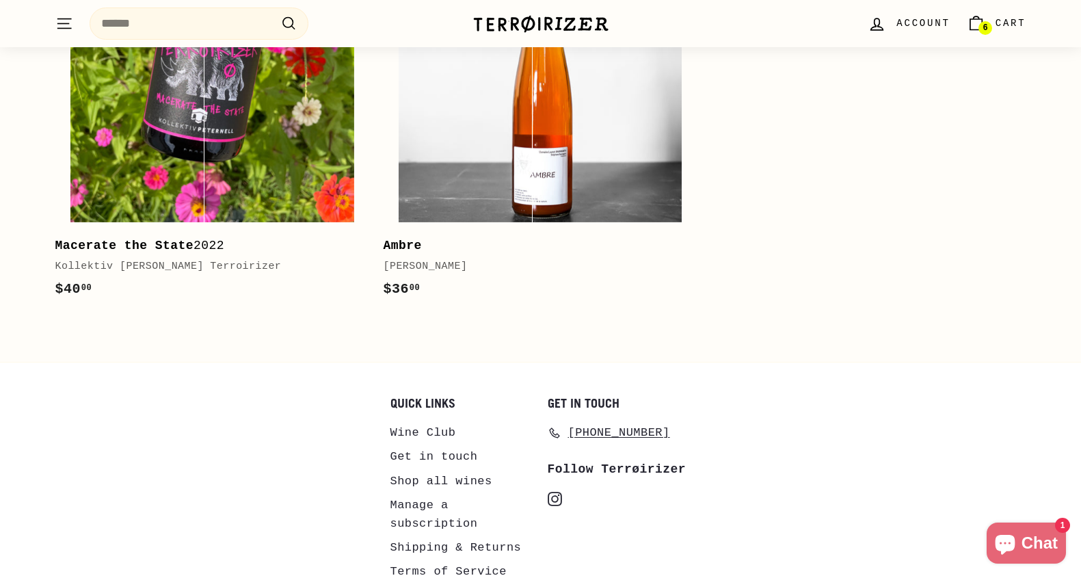
click at [993, 31] on link "6 Cart" at bounding box center [997, 23] width 76 height 40
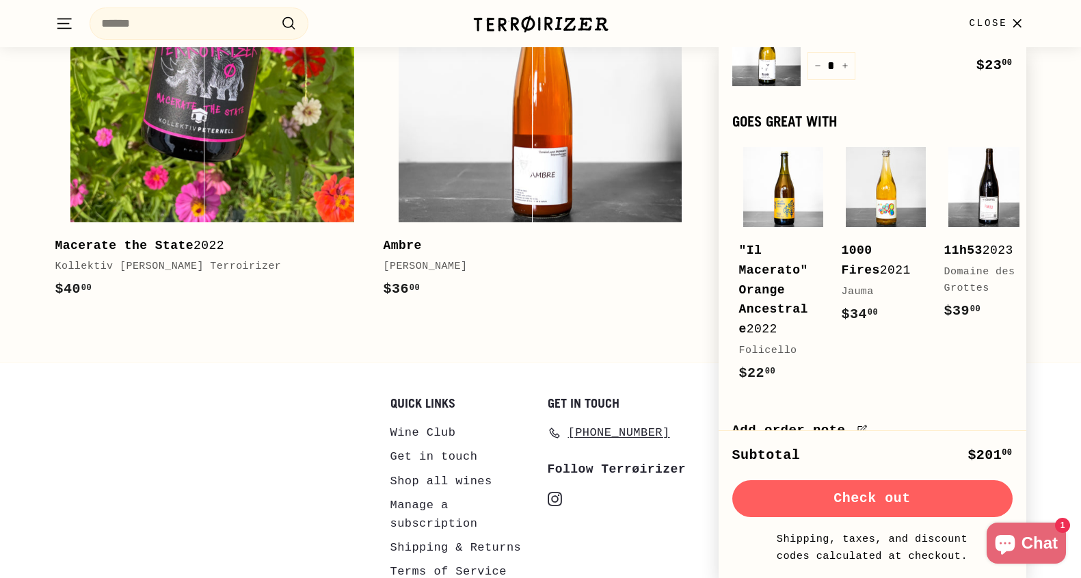
scroll to position [549, 0]
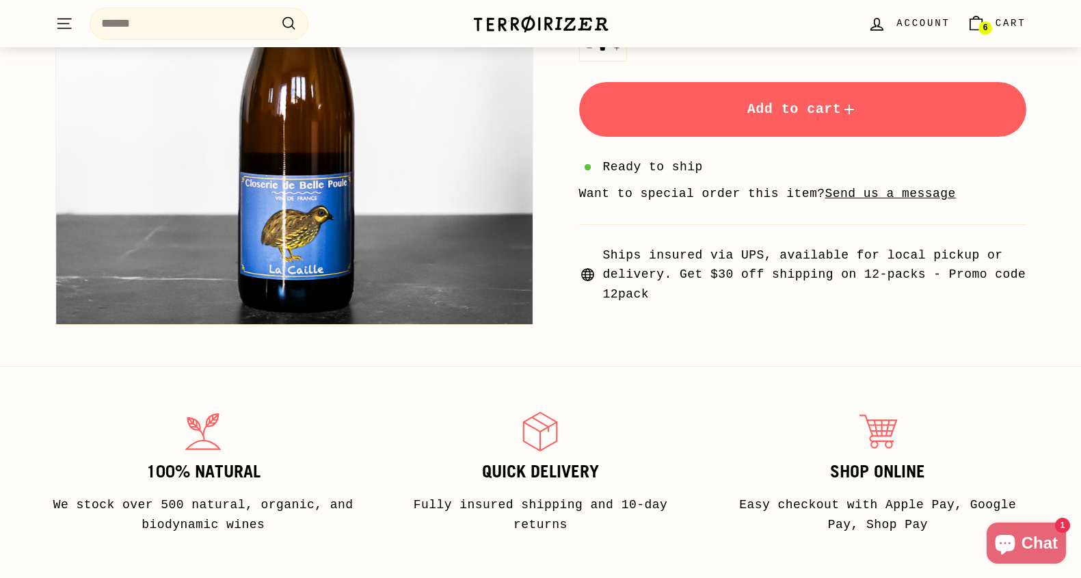
scroll to position [666, 0]
